Goal: Find specific page/section: Find specific page/section

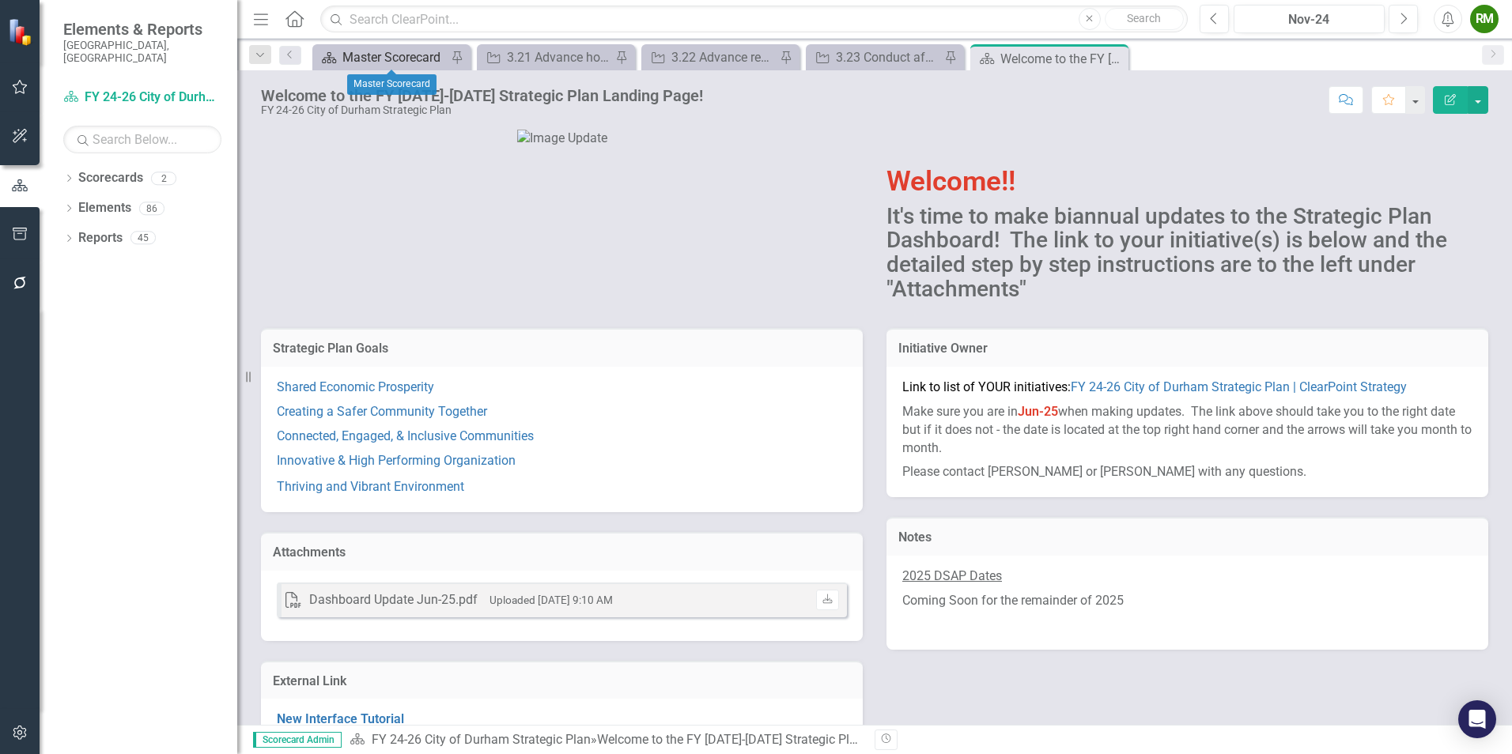
click at [381, 62] on div "Master Scorecard" at bounding box center [394, 57] width 104 height 20
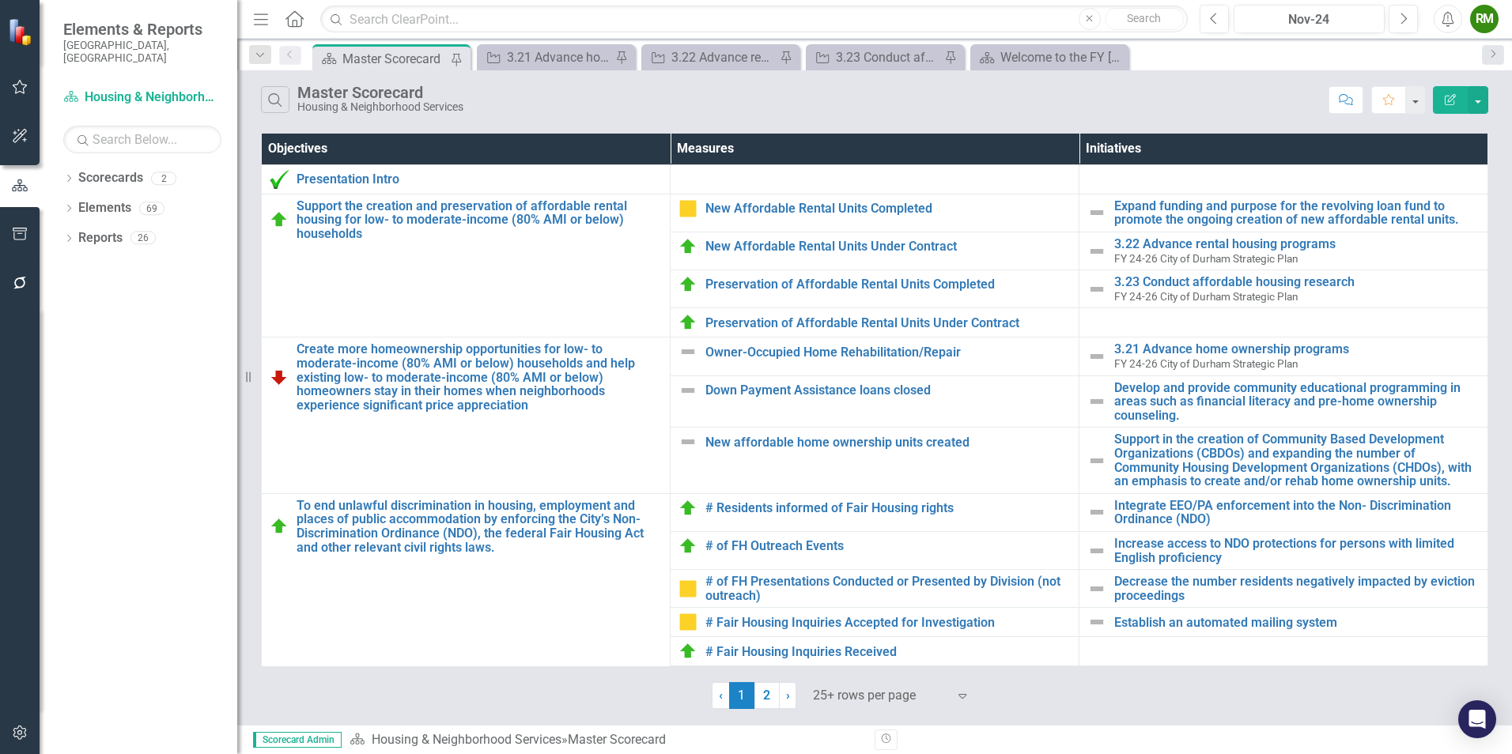
click at [830, 694] on div at bounding box center [880, 696] width 134 height 21
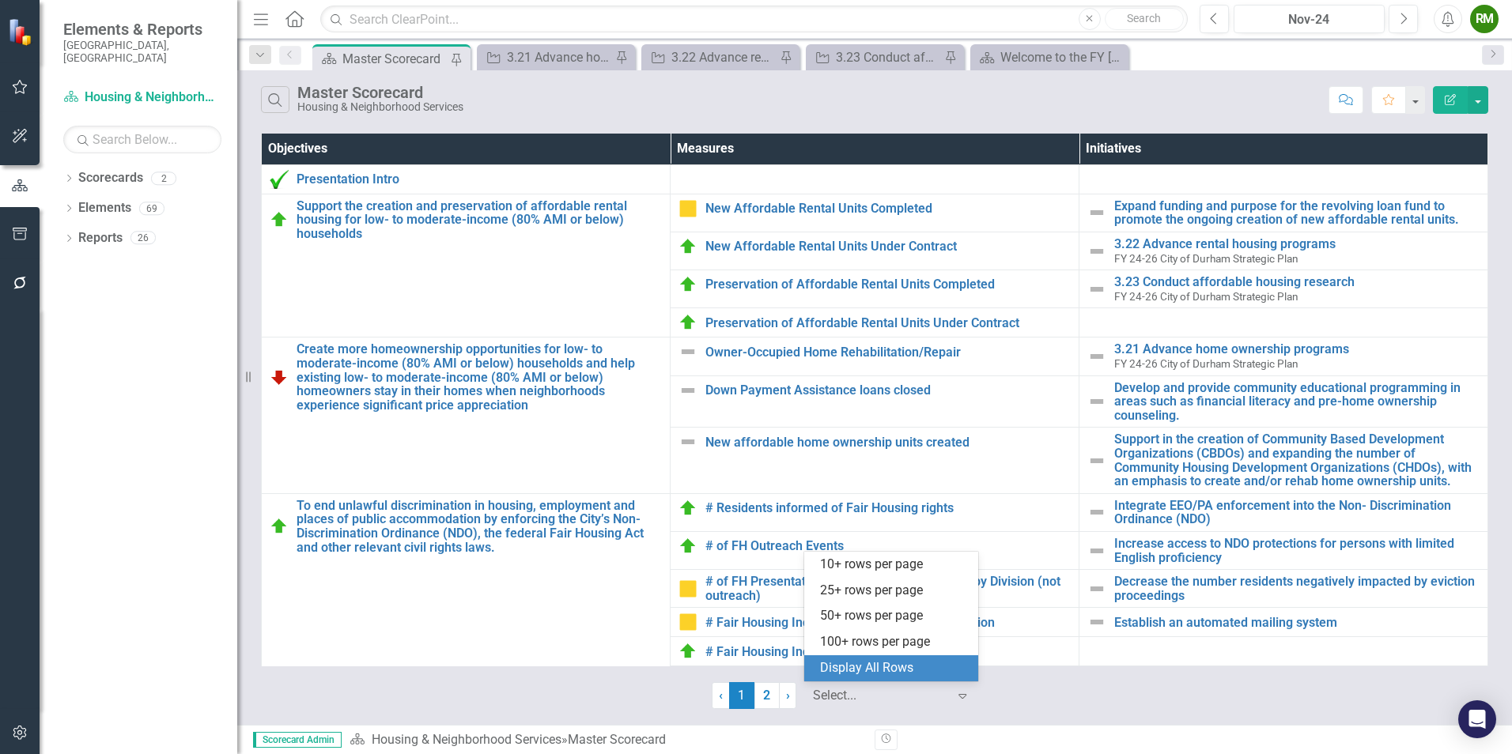
click at [872, 671] on div "Display All Rows" at bounding box center [894, 669] width 149 height 18
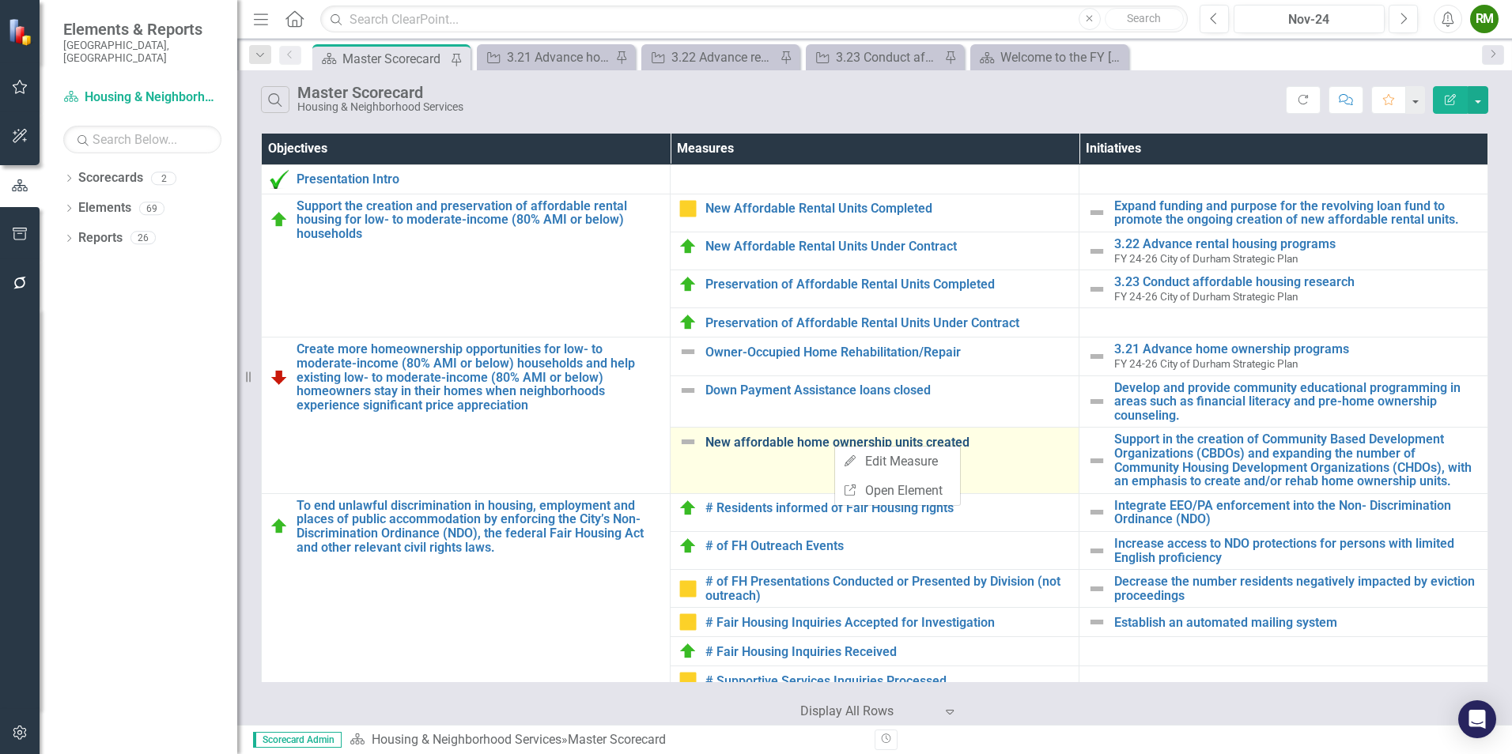
click at [779, 444] on link "New affordable home ownership units created" at bounding box center [887, 443] width 365 height 14
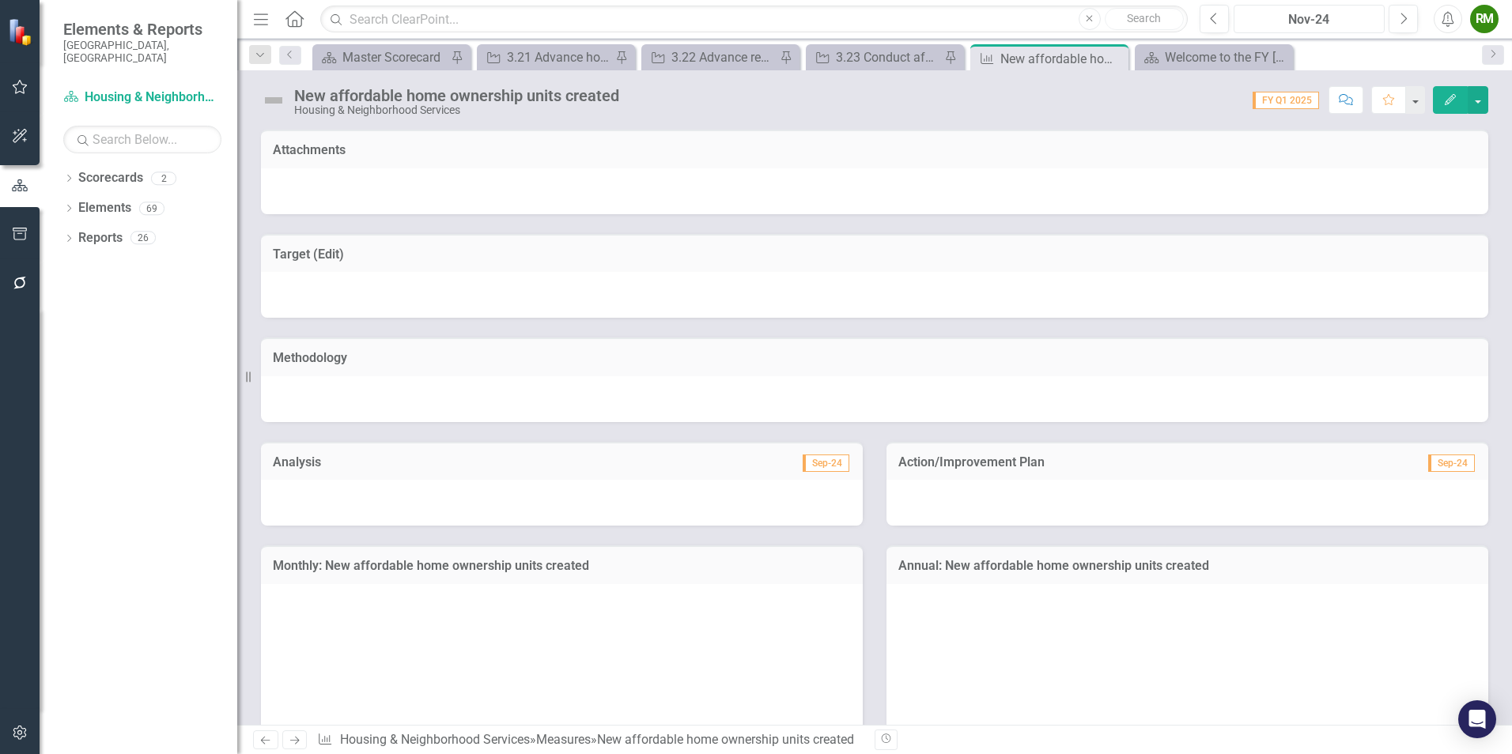
click at [1344, 24] on div "Nov-24" at bounding box center [1309, 19] width 140 height 19
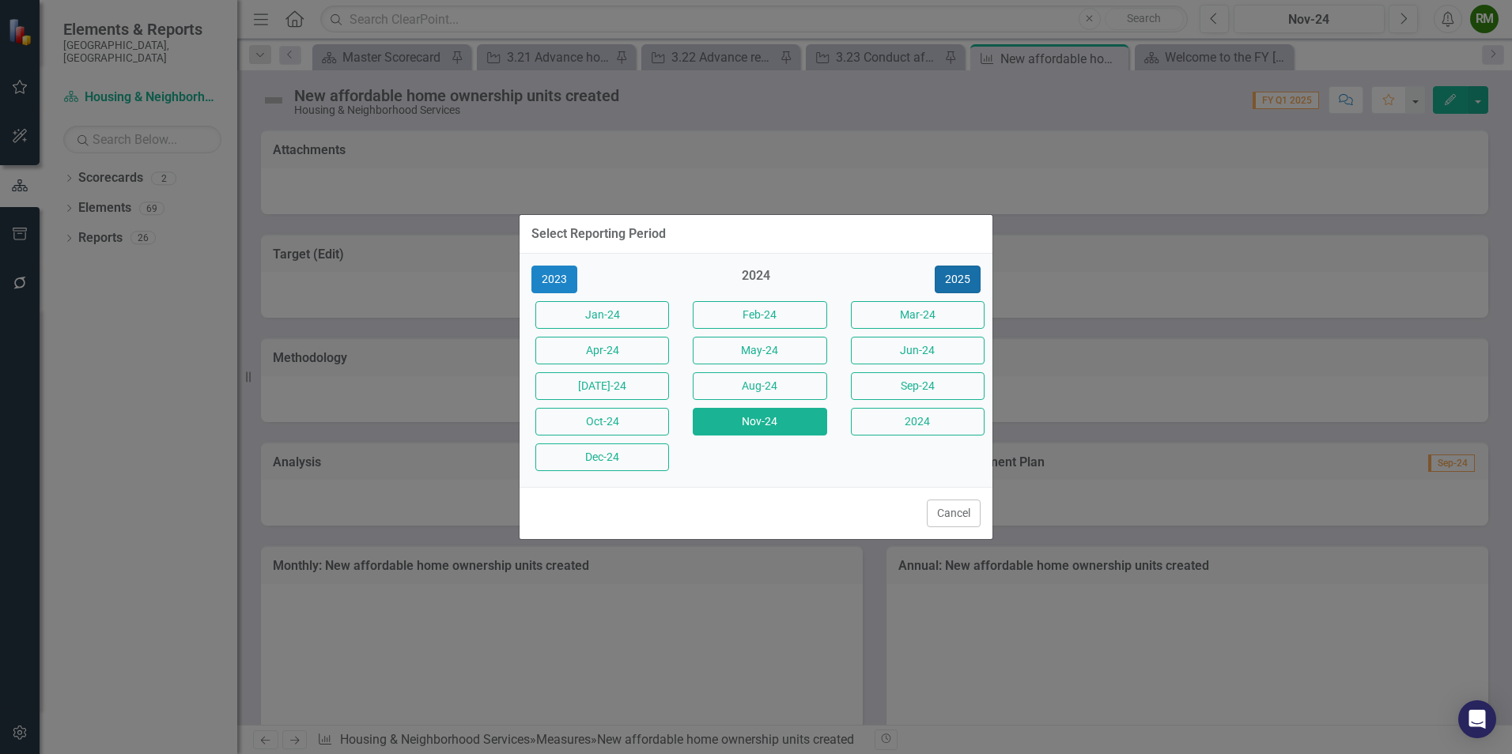
click at [950, 279] on button "2025" at bounding box center [958, 280] width 46 height 28
click at [912, 350] on button "Jun-25" at bounding box center [918, 351] width 134 height 28
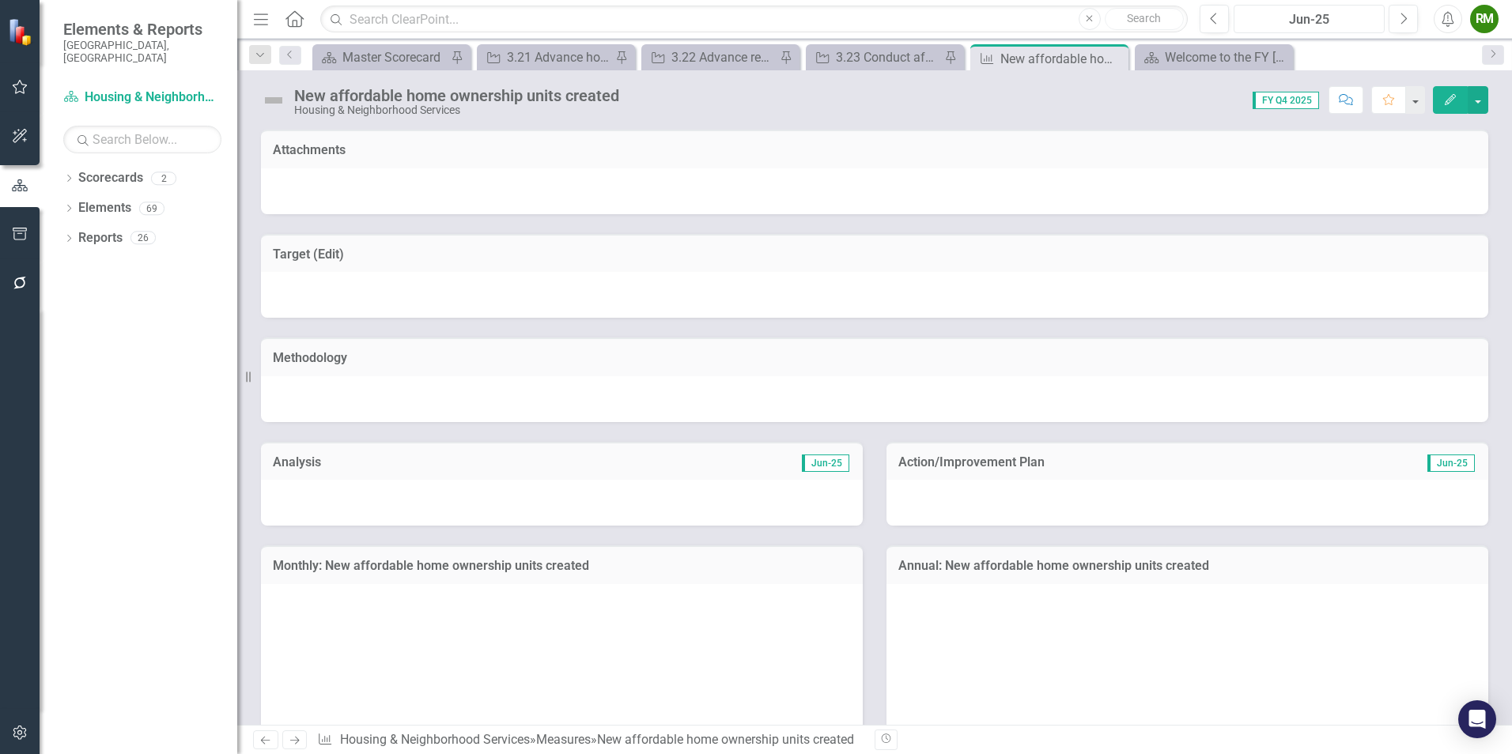
click at [1321, 13] on div "Jun-25" at bounding box center [1309, 19] width 140 height 19
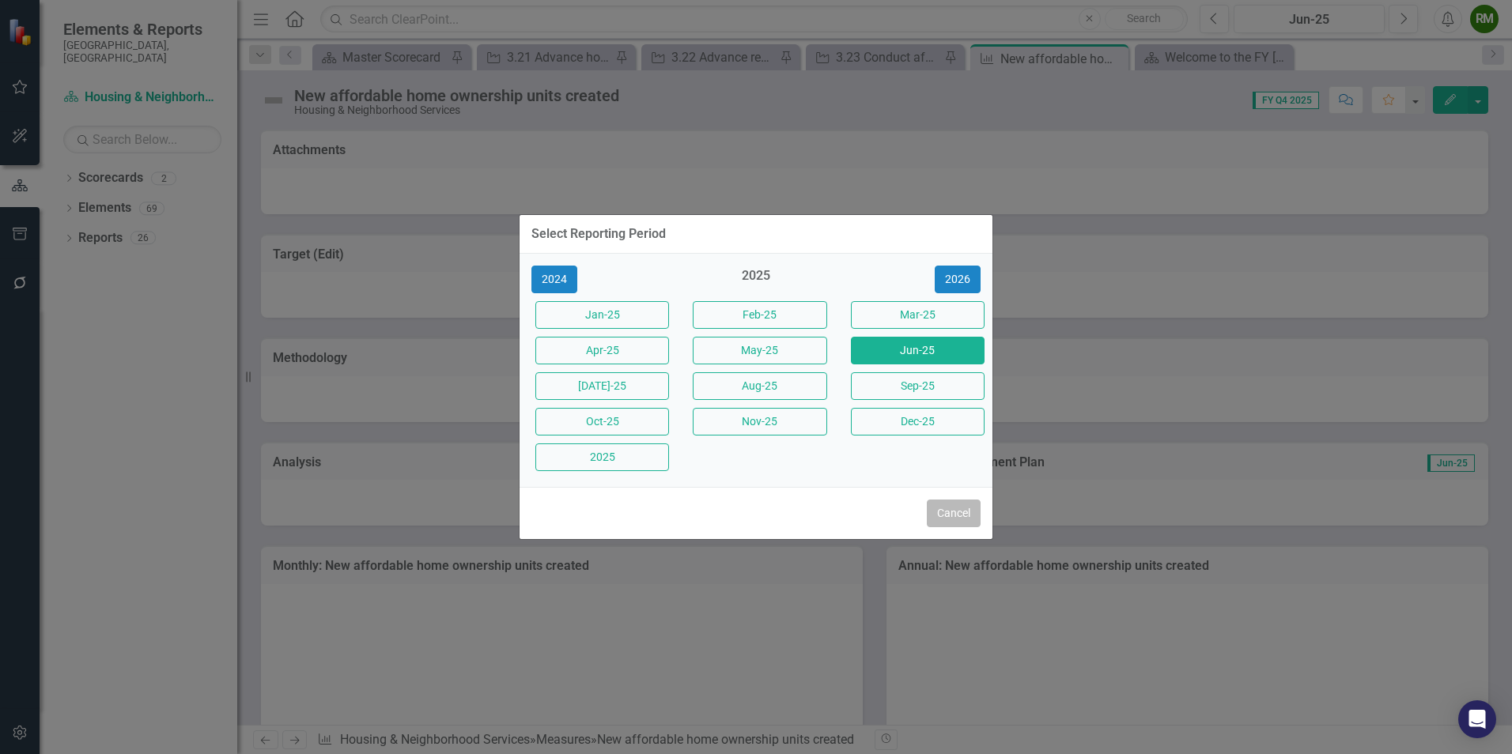
click at [956, 507] on button "Cancel" at bounding box center [954, 514] width 54 height 28
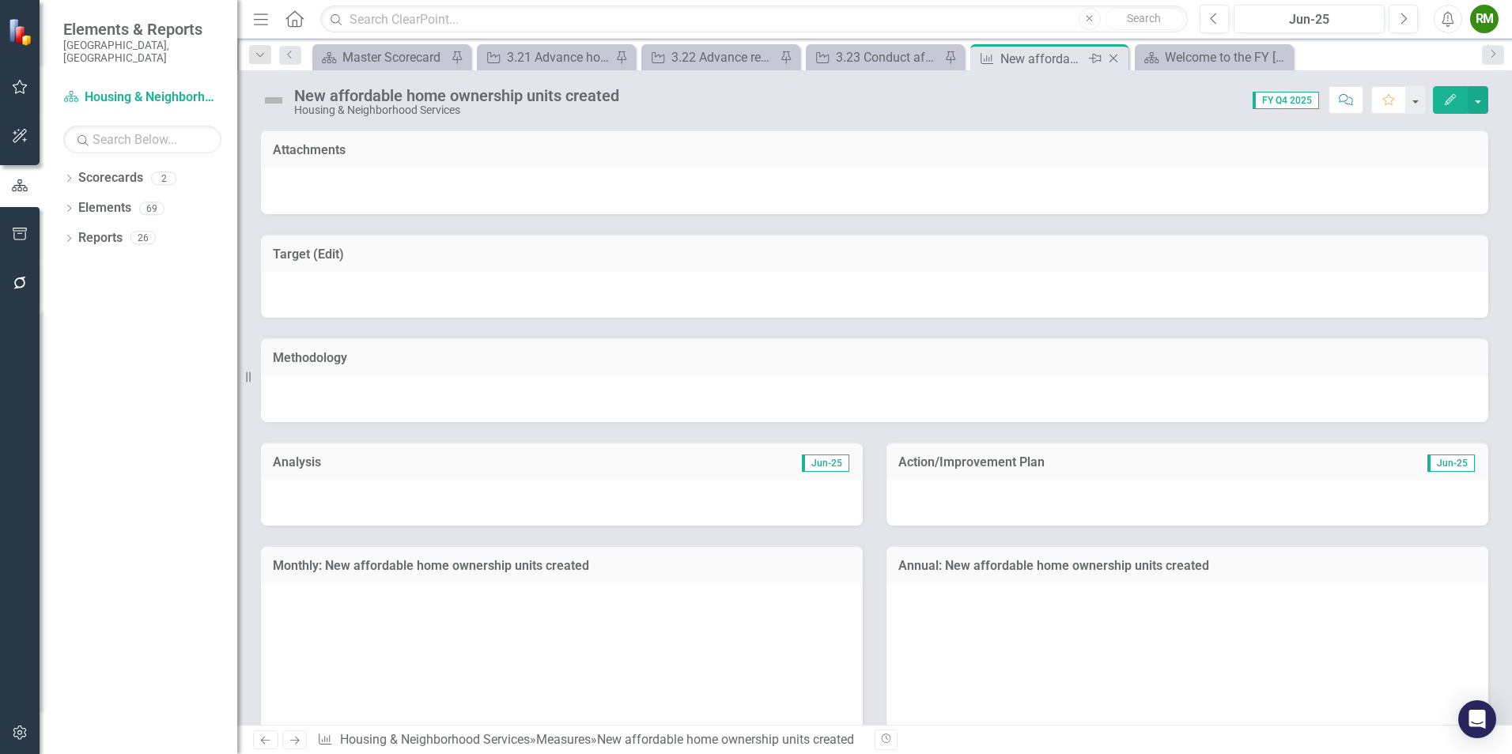
click at [1112, 57] on icon at bounding box center [1113, 59] width 9 height 9
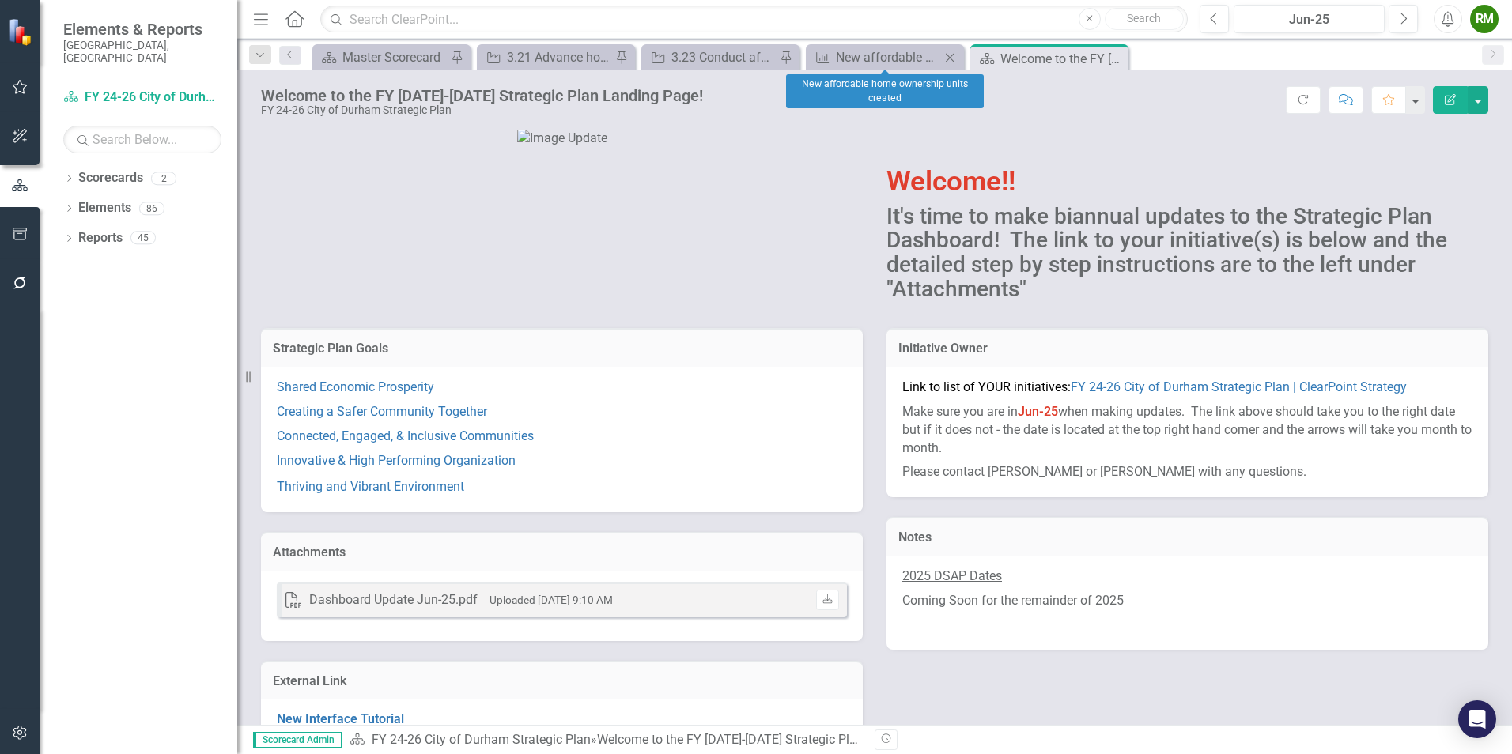
click at [949, 57] on icon "Close" at bounding box center [950, 57] width 16 height 13
click at [893, 54] on div "New affordable home ownership units created" at bounding box center [888, 57] width 104 height 20
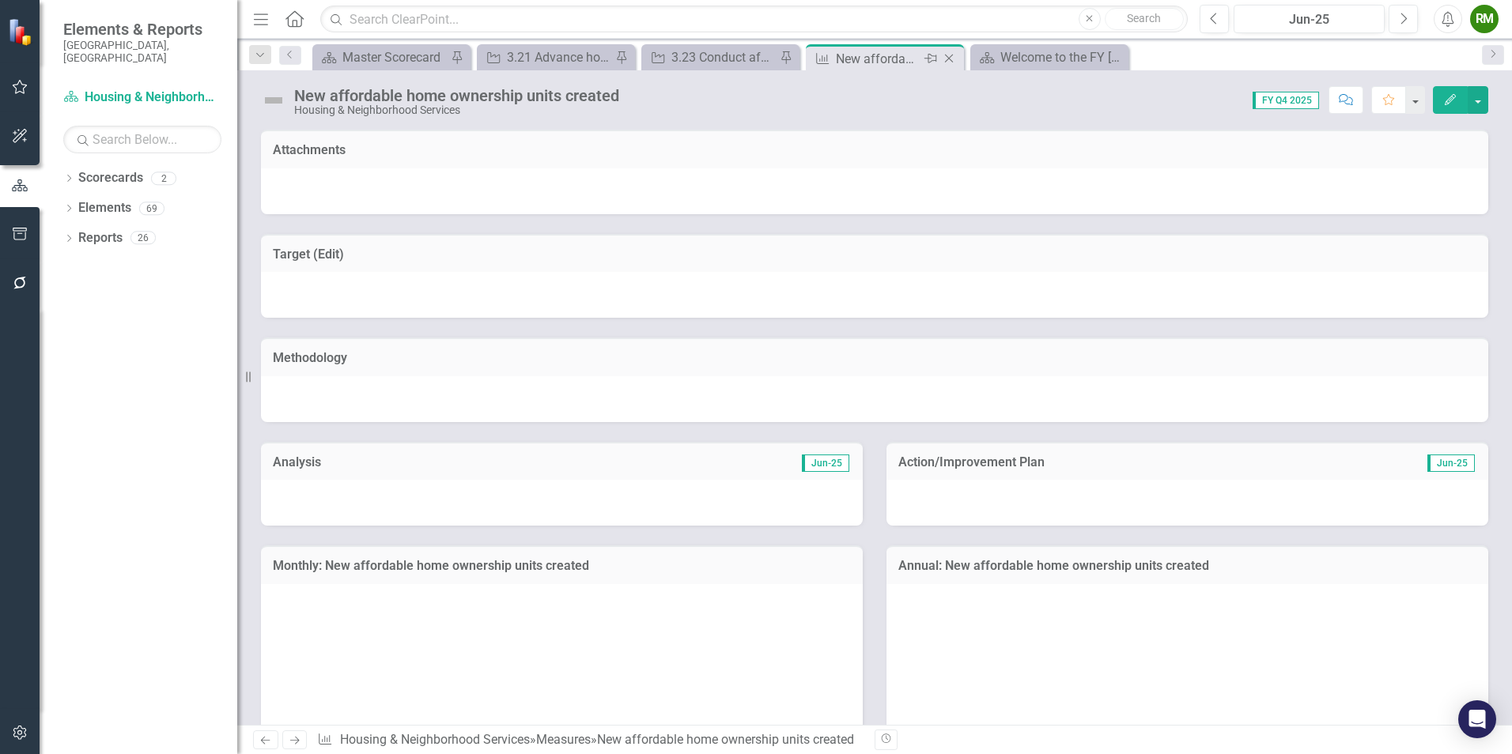
click at [945, 57] on icon "Close" at bounding box center [949, 58] width 16 height 13
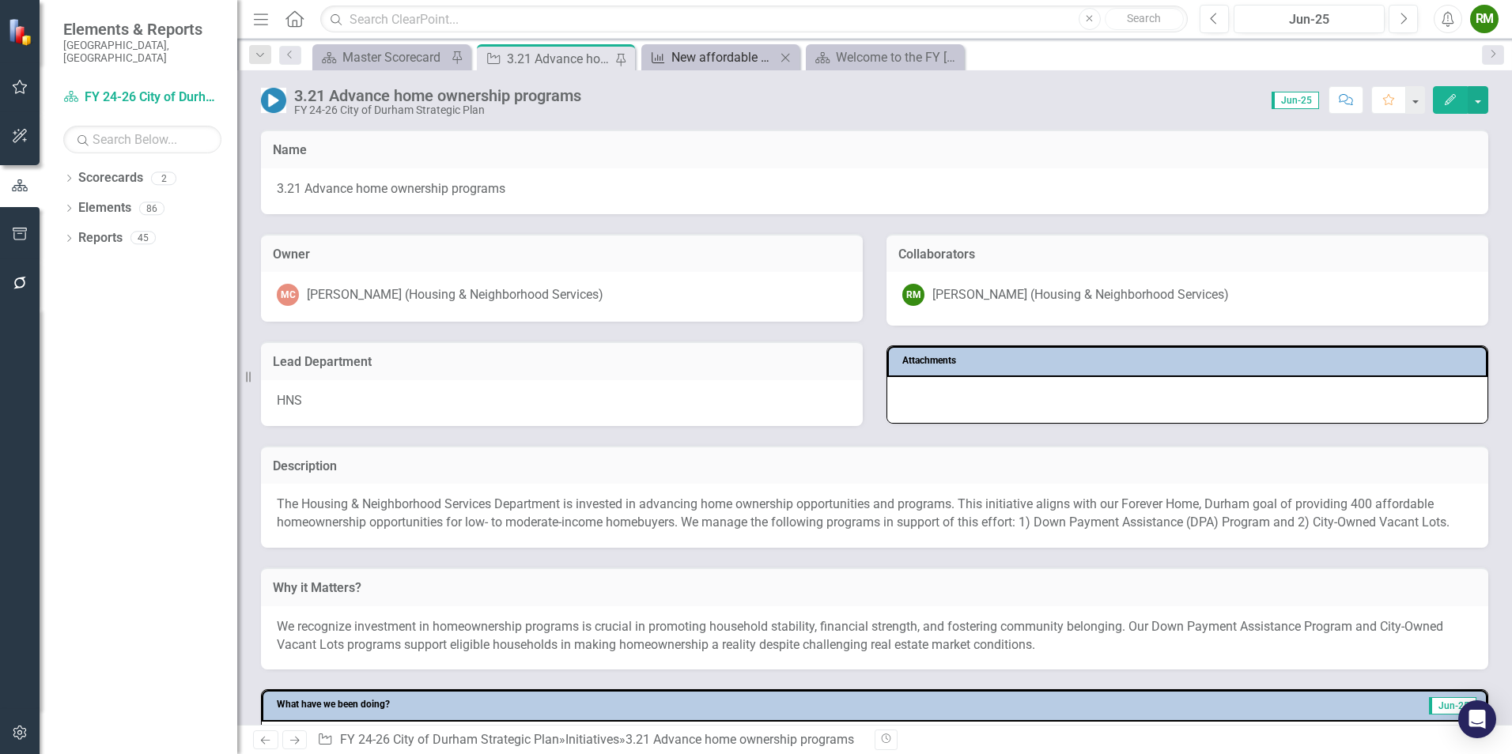
click at [711, 53] on div "New affordable home ownership units created" at bounding box center [723, 57] width 104 height 20
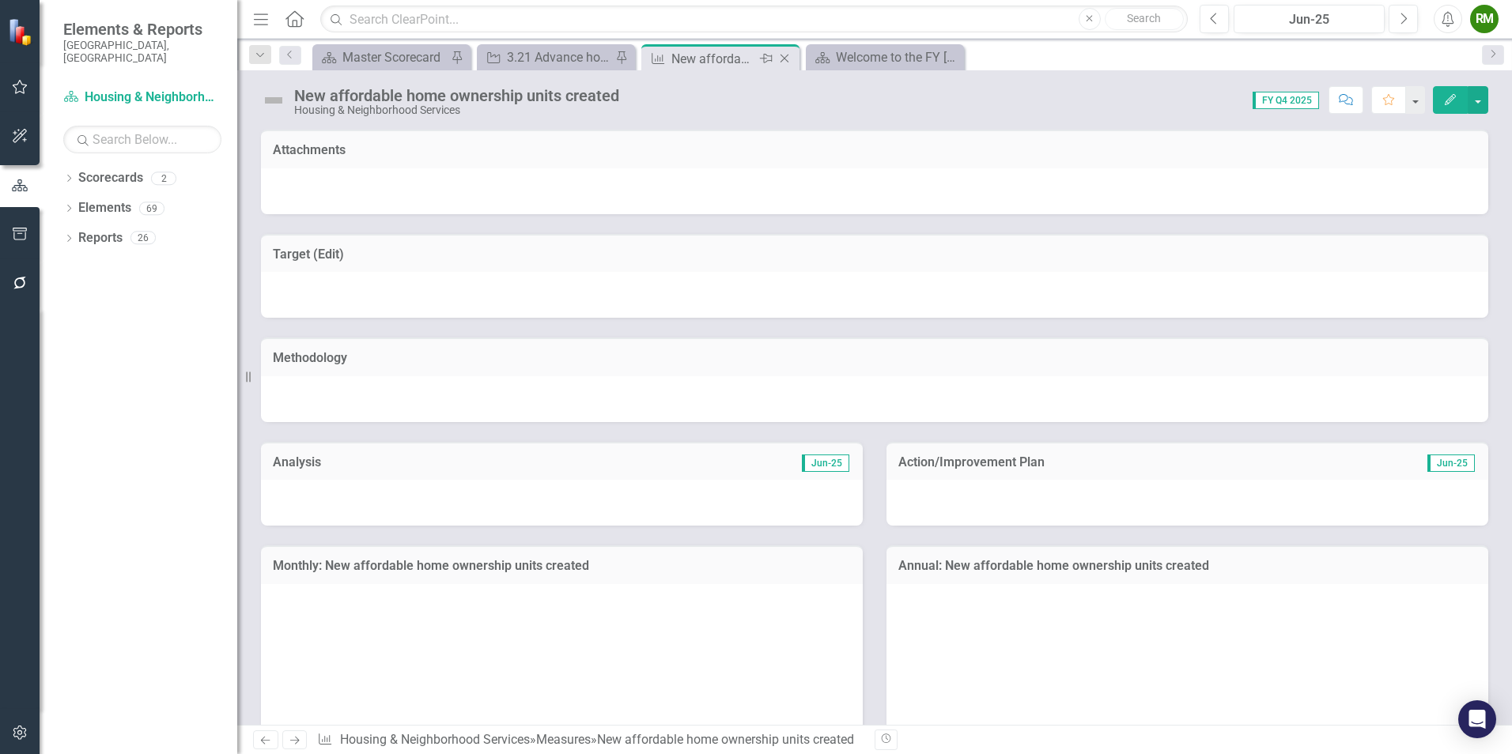
click at [781, 55] on icon "Close" at bounding box center [785, 58] width 16 height 13
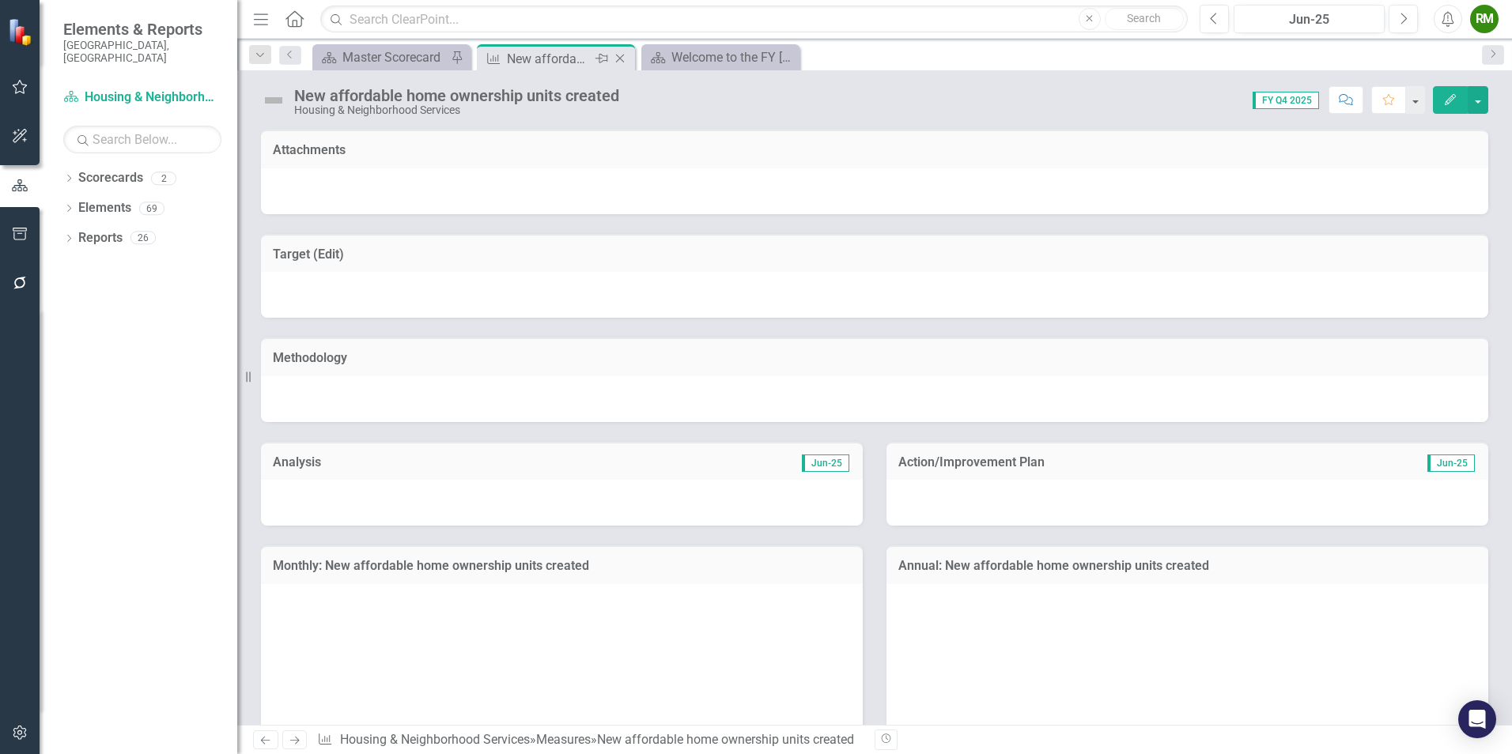
click at [622, 59] on icon "Close" at bounding box center [620, 58] width 16 height 13
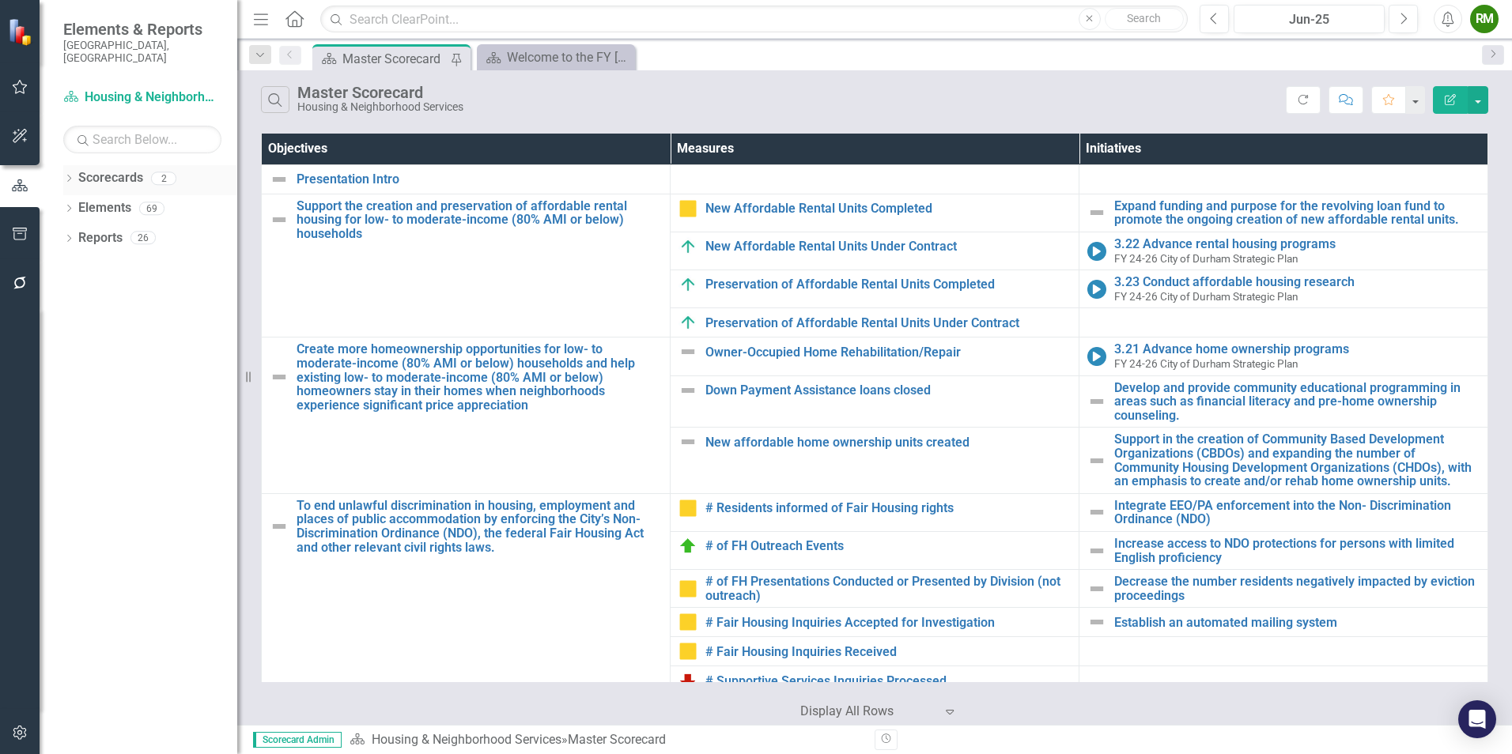
click at [72, 176] on icon "Dropdown" at bounding box center [68, 180] width 11 height 9
click at [84, 202] on div "Dropdown" at bounding box center [79, 208] width 16 height 13
click at [71, 172] on icon "Dropdown" at bounding box center [66, 177] width 9 height 11
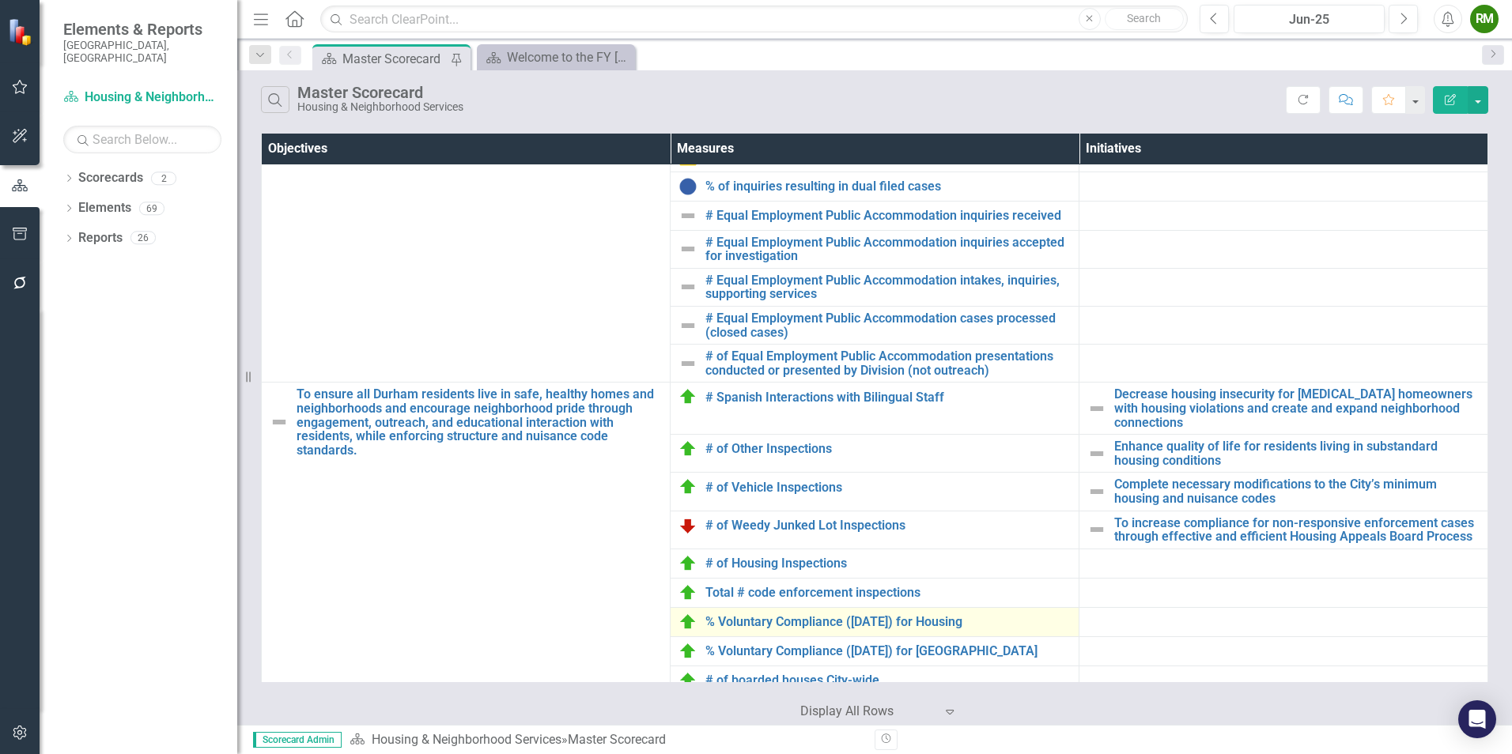
scroll to position [768, 0]
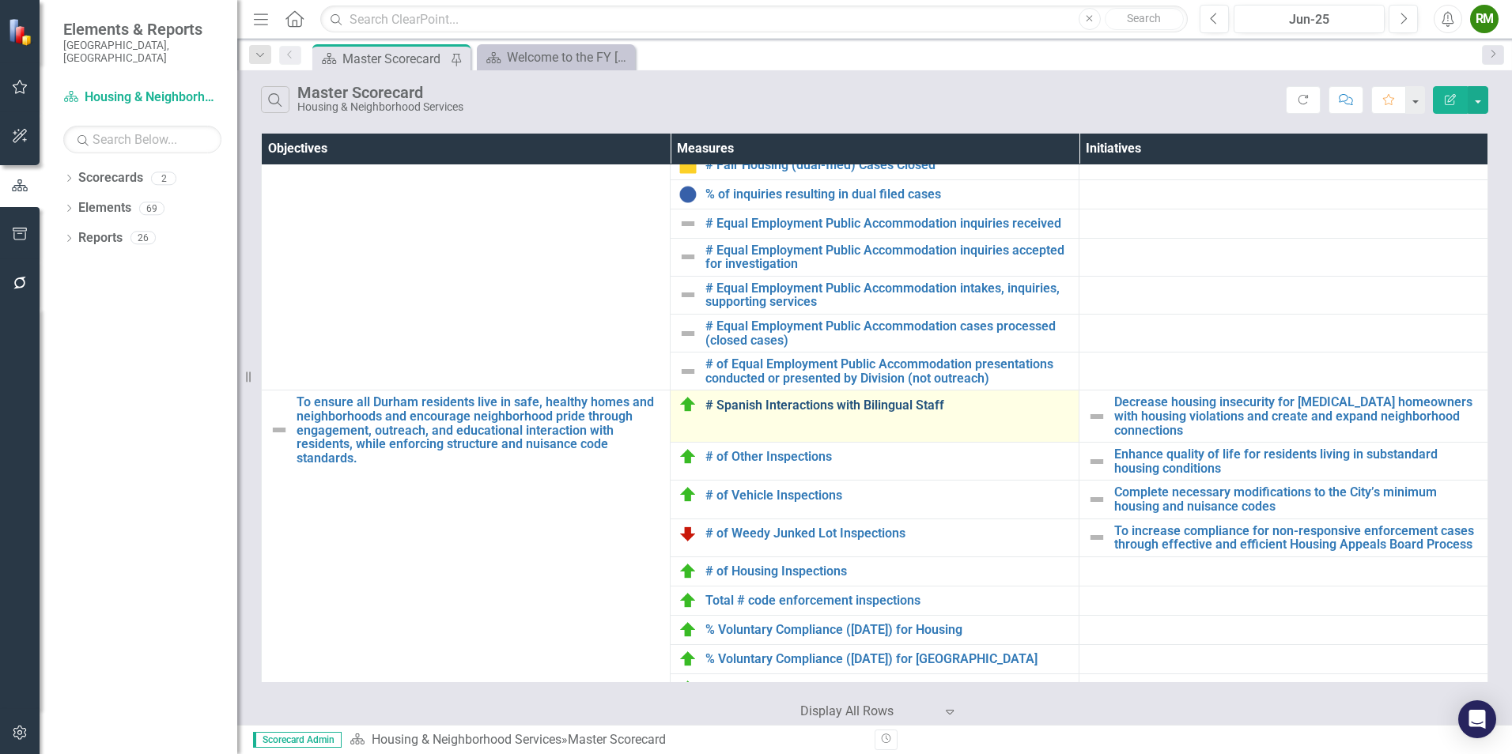
click at [764, 402] on link "# Spanish Interactions with Bilingual Staff" at bounding box center [887, 406] width 365 height 14
